Goal: Task Accomplishment & Management: Complete application form

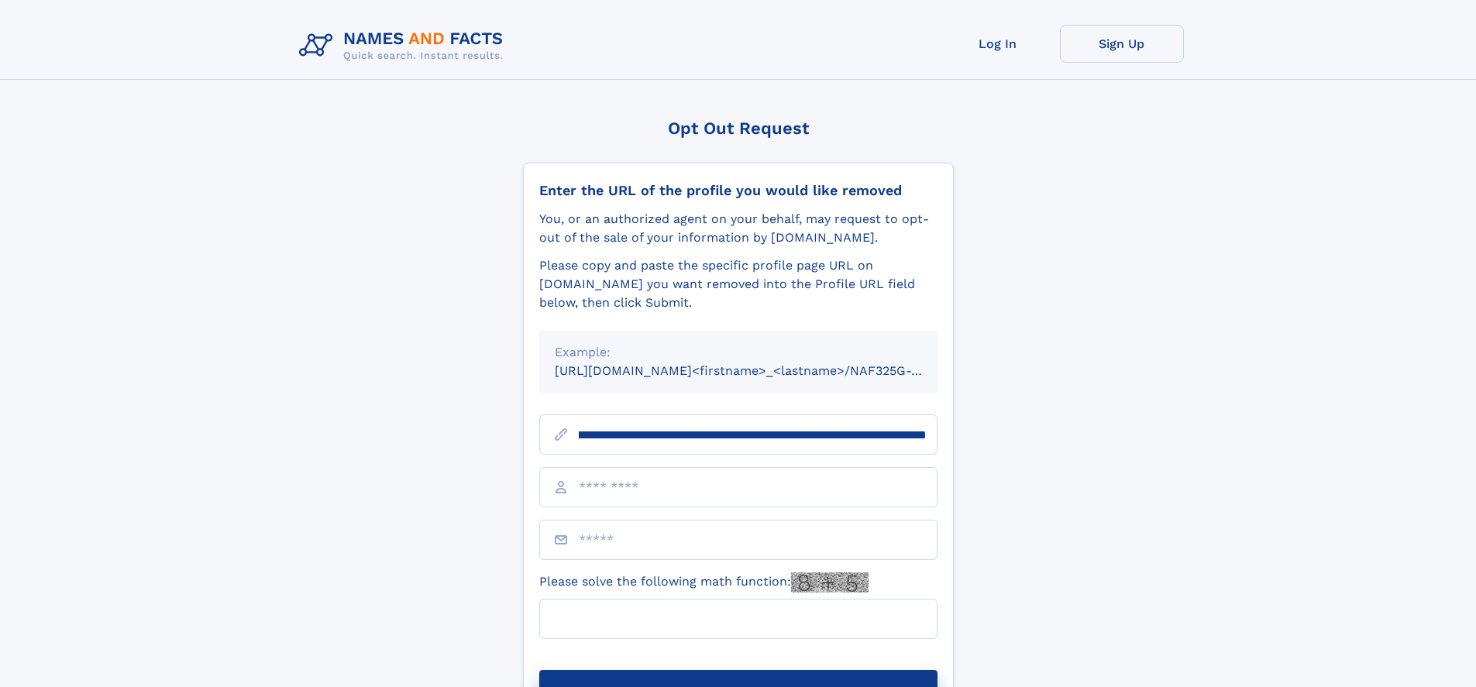
scroll to position [0, 165]
type input "**********"
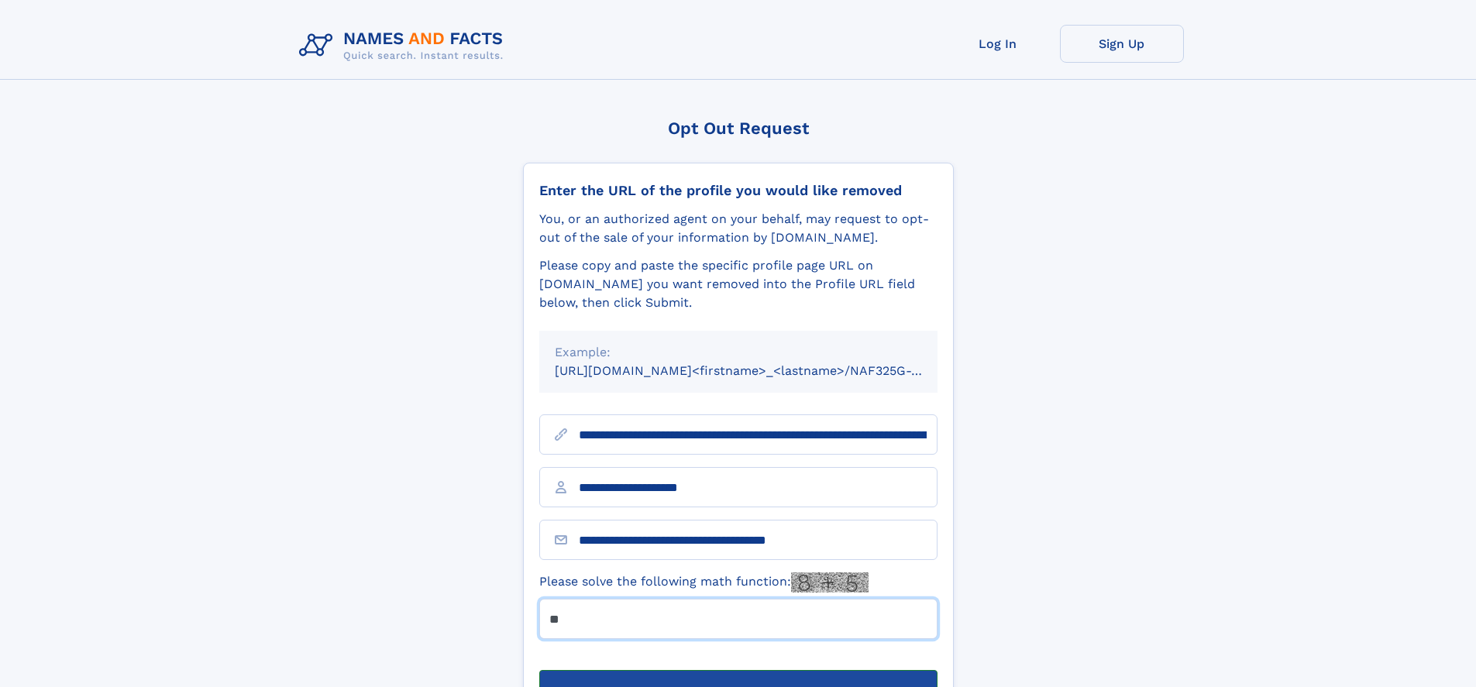
type input "**"
click at [738, 670] on button "Submit Opt Out Request" at bounding box center [738, 695] width 398 height 50
